Goal: Answer question/provide support

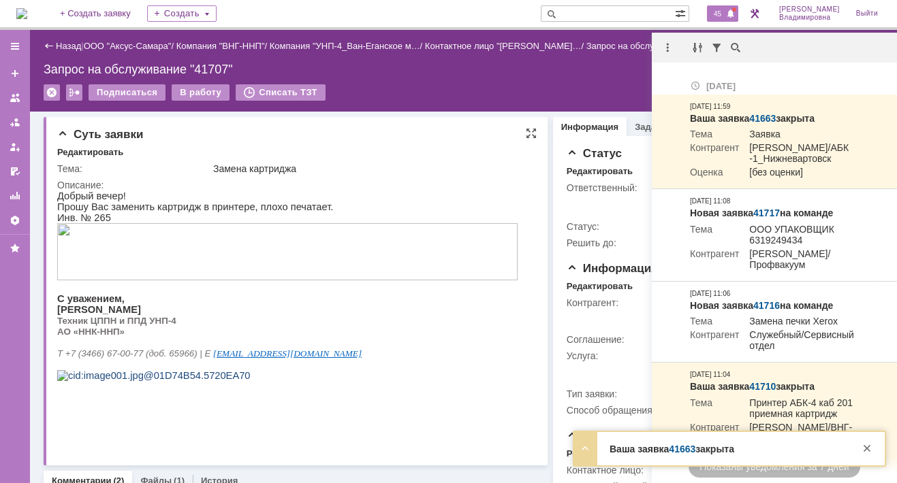
click at [365, 336] on p "АО «ННК-ННП»" at bounding box center [287, 331] width 460 height 11
drag, startPoint x: 428, startPoint y: 358, endPoint x: 425, endPoint y: 274, distance: 84.4
click at [425, 348] on p at bounding box center [287, 342] width 460 height 11
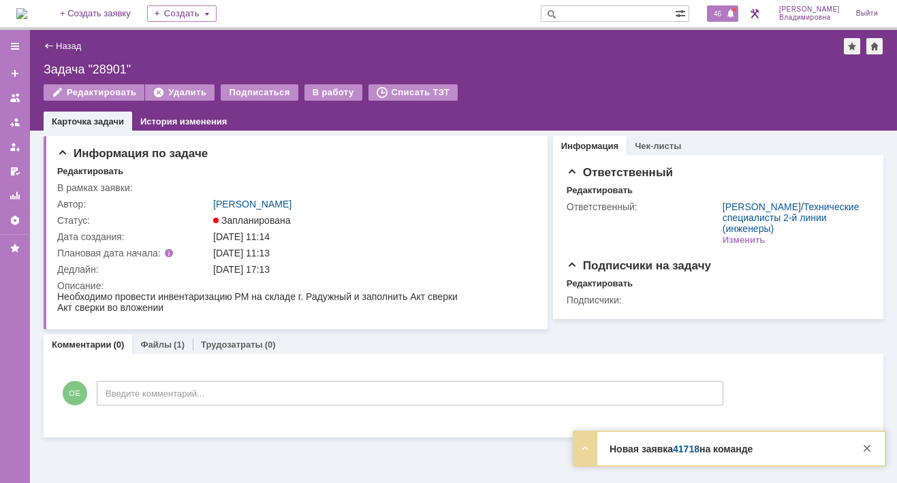
click at [721, 10] on span "46" at bounding box center [717, 14] width 16 height 10
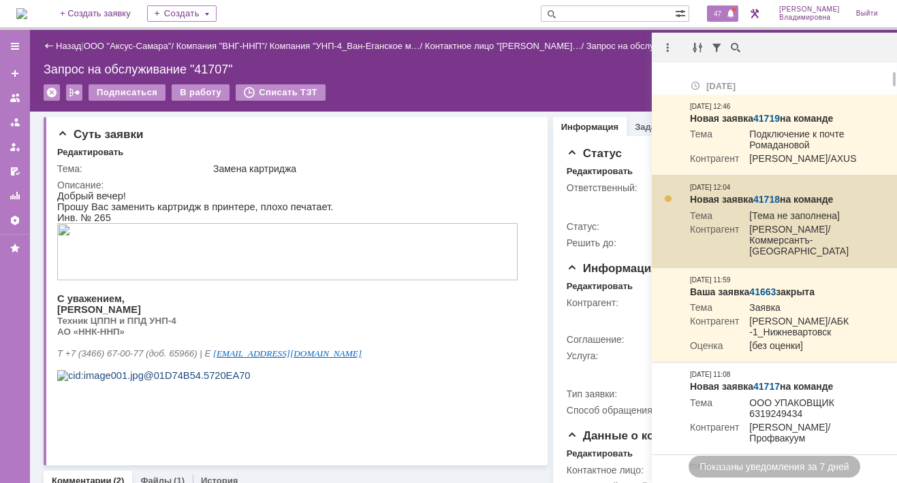
click at [820, 199] on td "Новая заявка 41718 на команде Тема [Тема не заполнена] Контрагент [PERSON_NAME]…" at bounding box center [778, 222] width 188 height 92
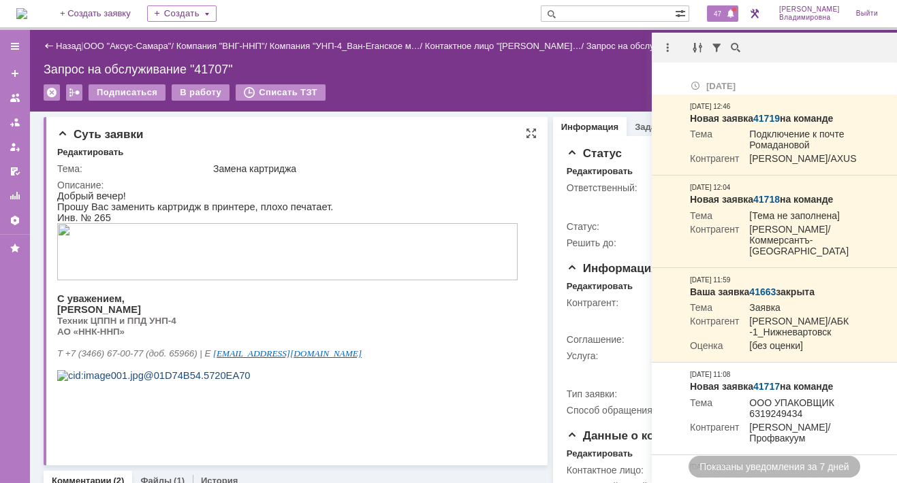
click at [384, 164] on div "Замена картриджа" at bounding box center [371, 168] width 316 height 11
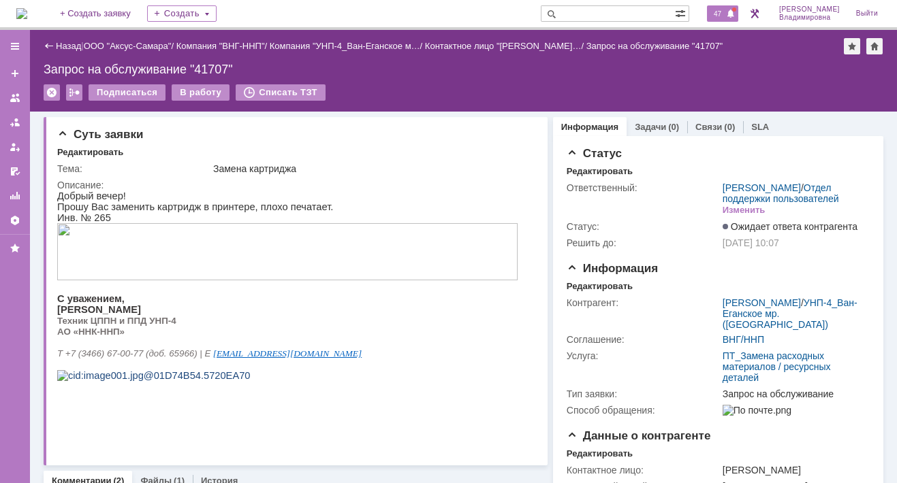
click at [725, 15] on span "47" at bounding box center [717, 14] width 16 height 10
click at [460, 78] on div "Назад | ООО "Аксус-Самара" / Компания "ВНГ-ННП" / Компания "УНП-4_Ван-Еганское …" at bounding box center [463, 71] width 867 height 82
